Goal: Find specific page/section: Find specific page/section

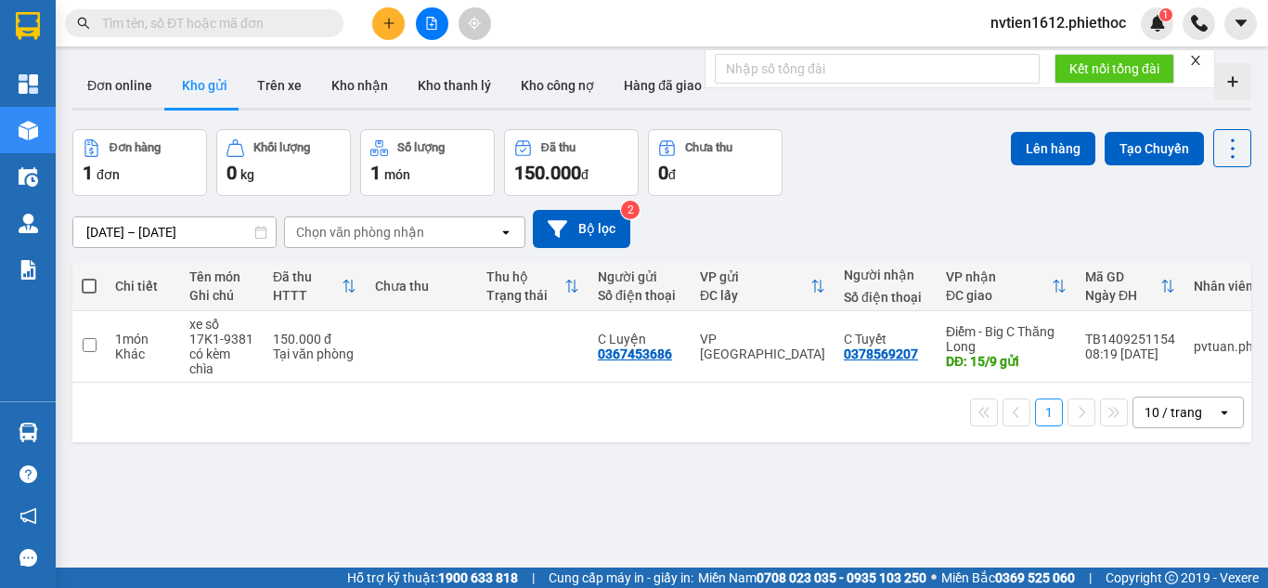
click at [1201, 58] on icon "close" at bounding box center [1195, 60] width 9 height 9
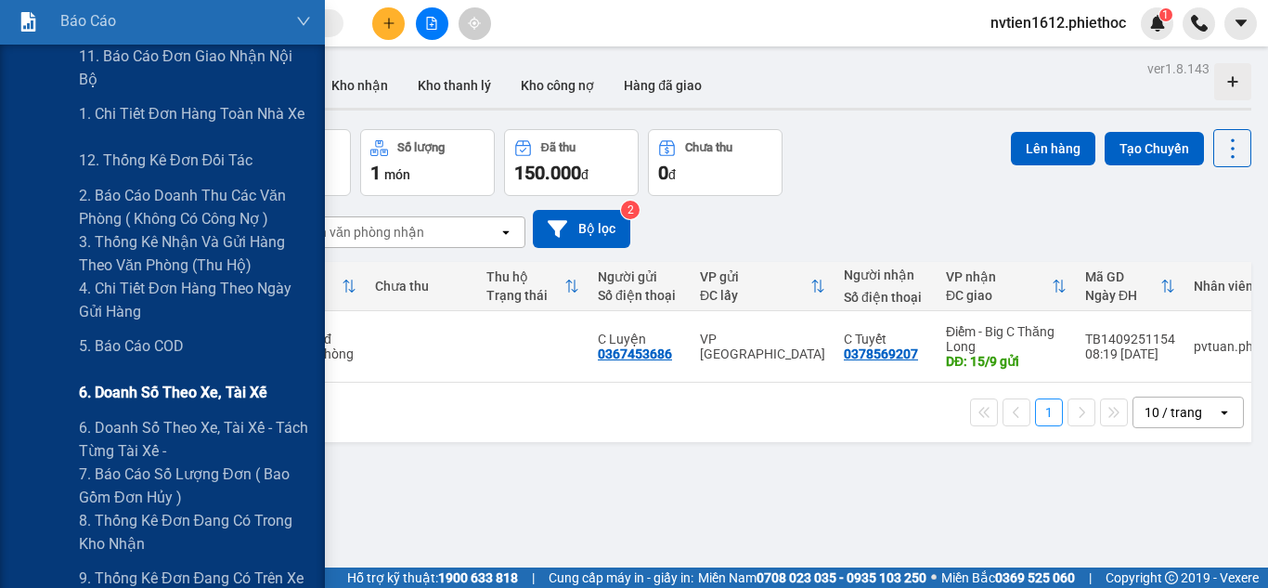
scroll to position [279, 0]
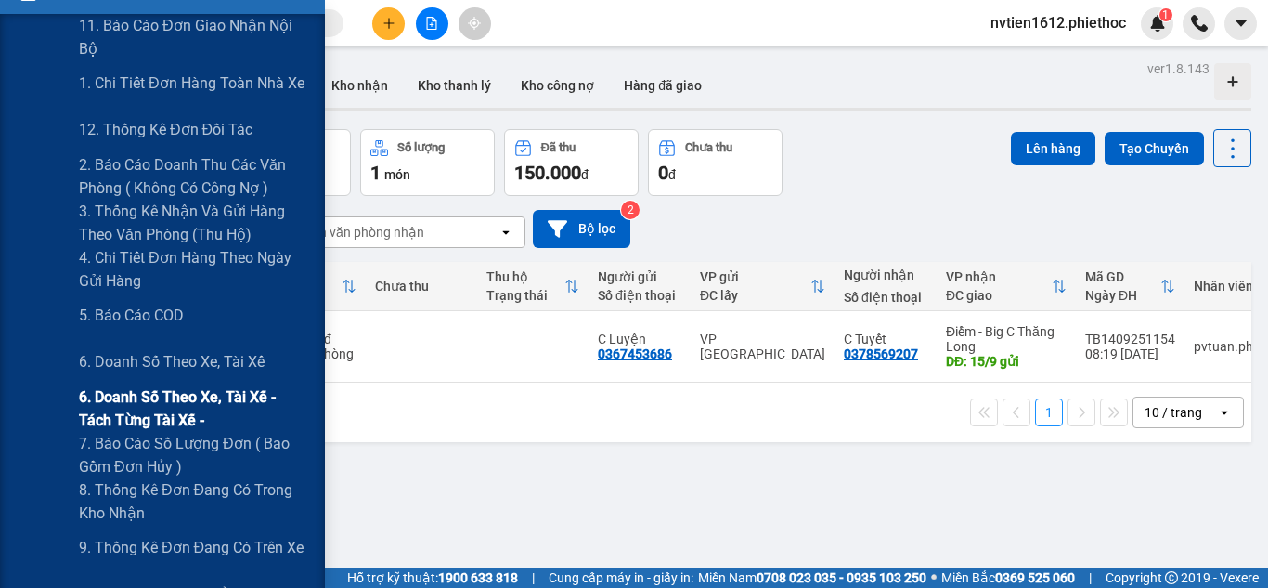
click at [232, 401] on span "6. Doanh số theo xe, tài xế - tách từng tài xế -" at bounding box center [195, 408] width 232 height 46
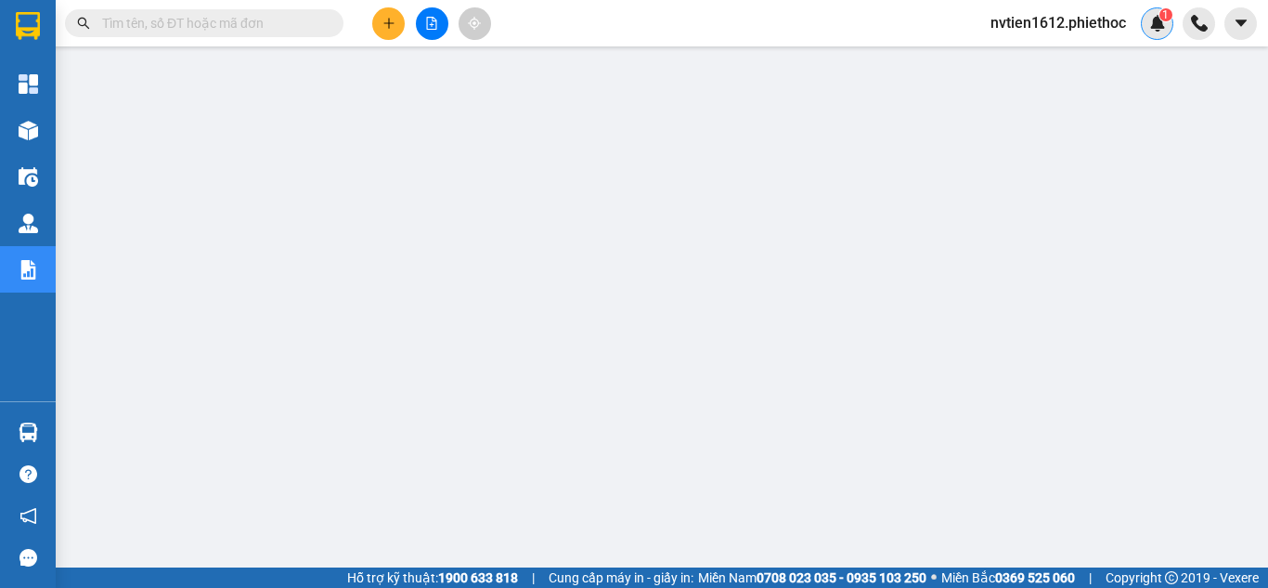
click at [1154, 32] on div "1" at bounding box center [1157, 23] width 32 height 32
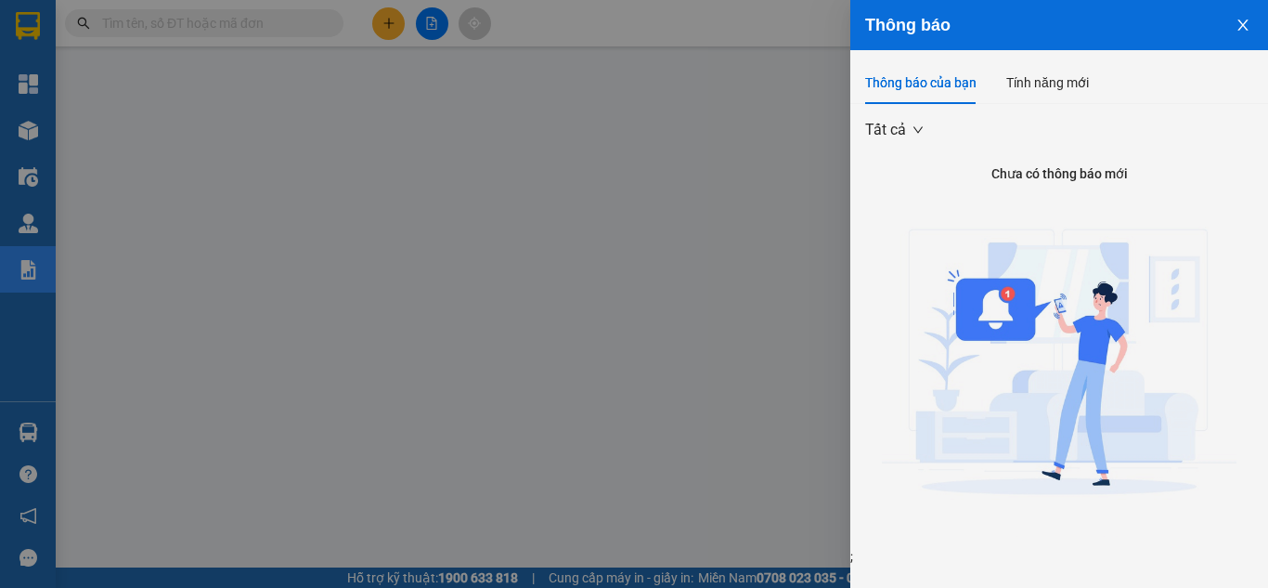
click at [1236, 19] on icon "close" at bounding box center [1243, 25] width 15 height 15
